Goal: Information Seeking & Learning: Learn about a topic

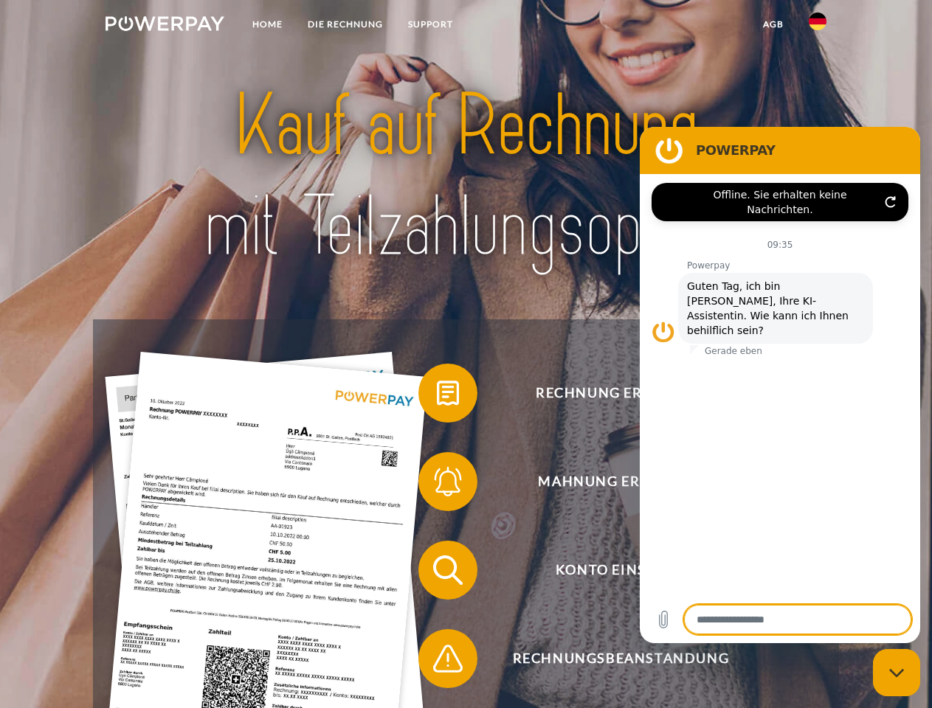
click at [165, 26] on img at bounding box center [165, 23] width 119 height 15
click at [817, 26] on img at bounding box center [818, 22] width 18 height 18
click at [772, 24] on link "agb" at bounding box center [773, 24] width 46 height 27
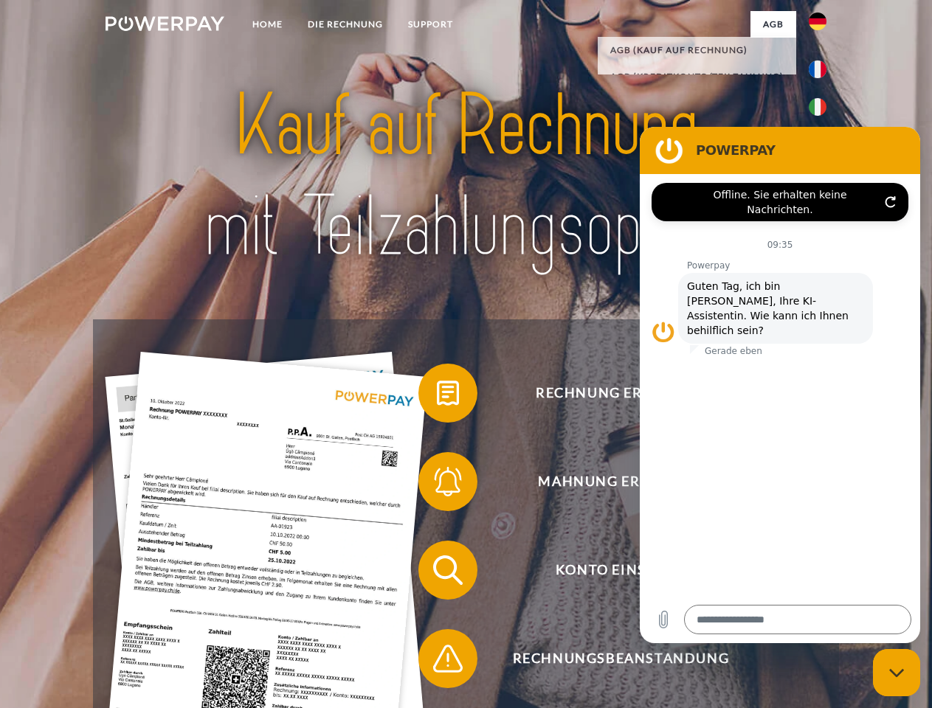
click at [437, 396] on span at bounding box center [426, 393] width 74 height 74
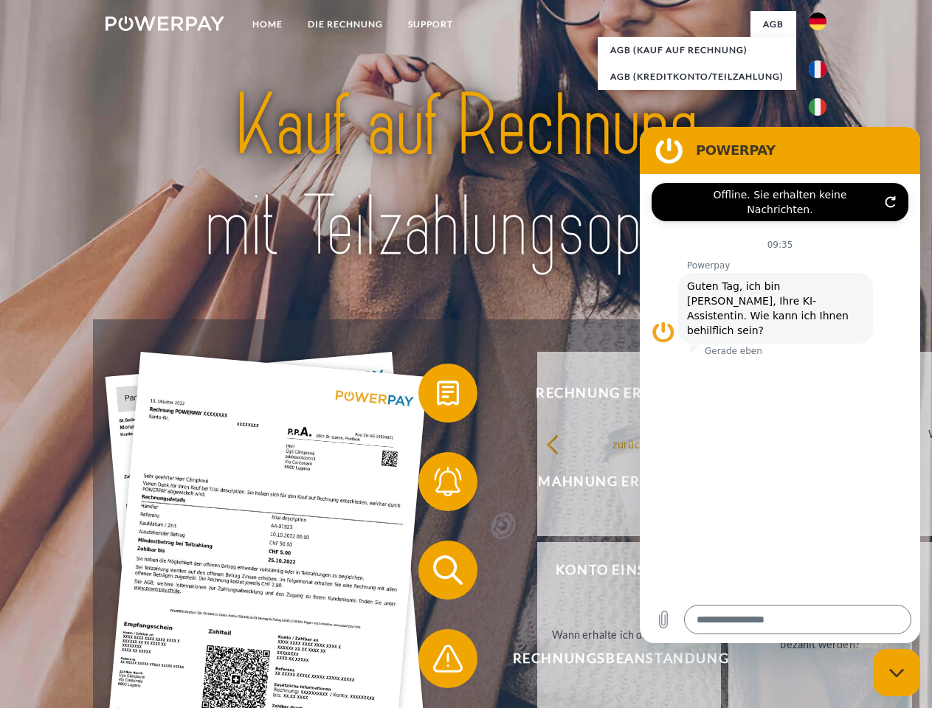
click at [437, 485] on span at bounding box center [426, 482] width 74 height 74
click at [728, 573] on link "Bis wann muss die Rechnung bezahlt werden?" at bounding box center [820, 634] width 184 height 184
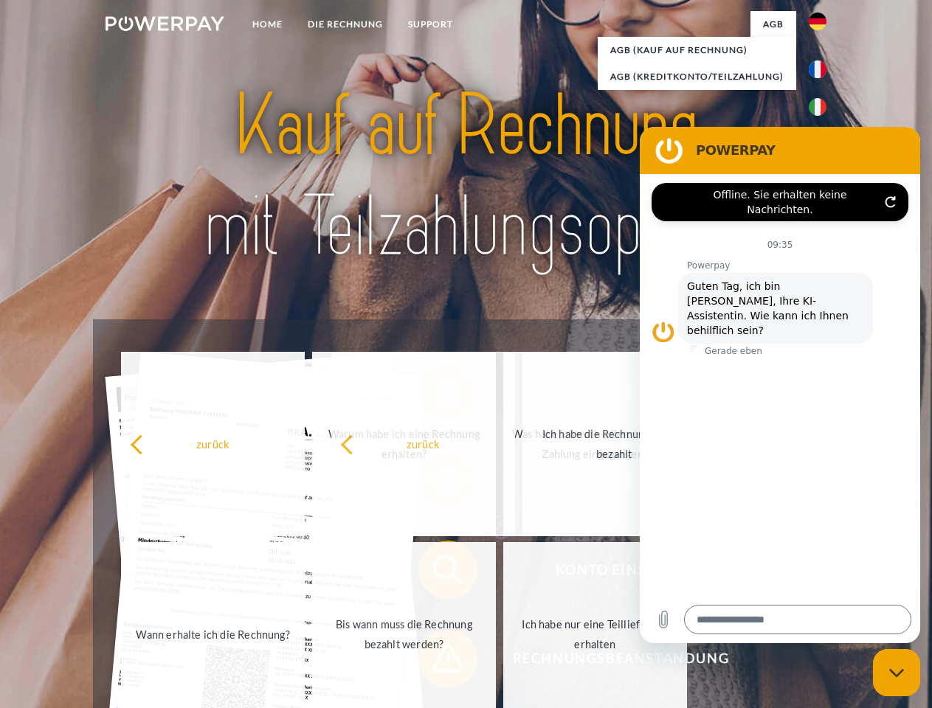
click at [437, 662] on span at bounding box center [426, 659] width 74 height 74
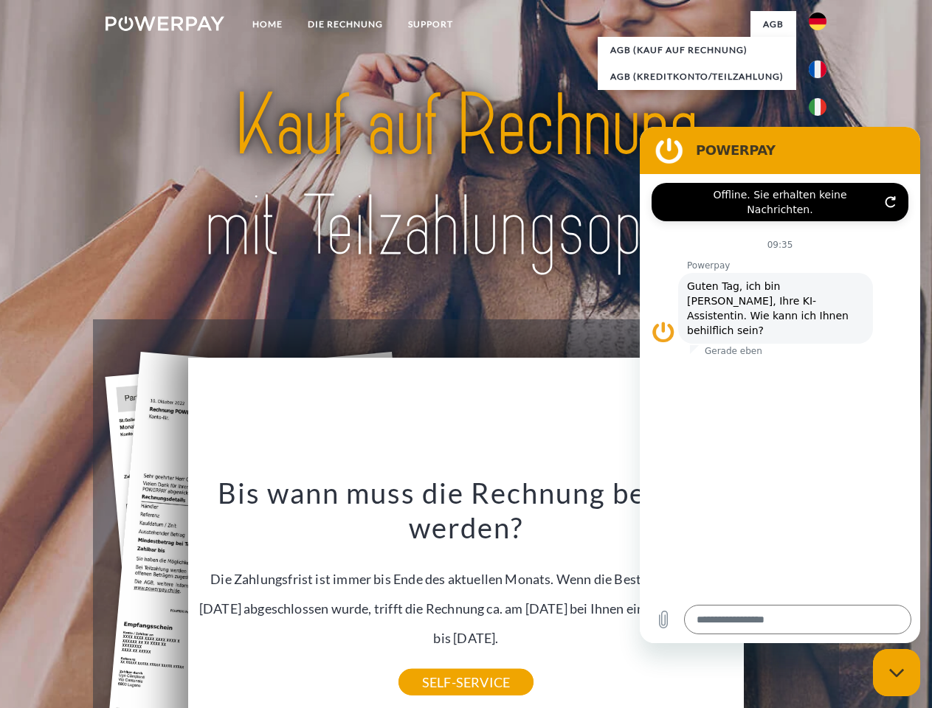
click at [896, 673] on icon "Messaging-Fenster schließen" at bounding box center [896, 673] width 15 height 10
type textarea "*"
